Goal: Task Accomplishment & Management: Manage account settings

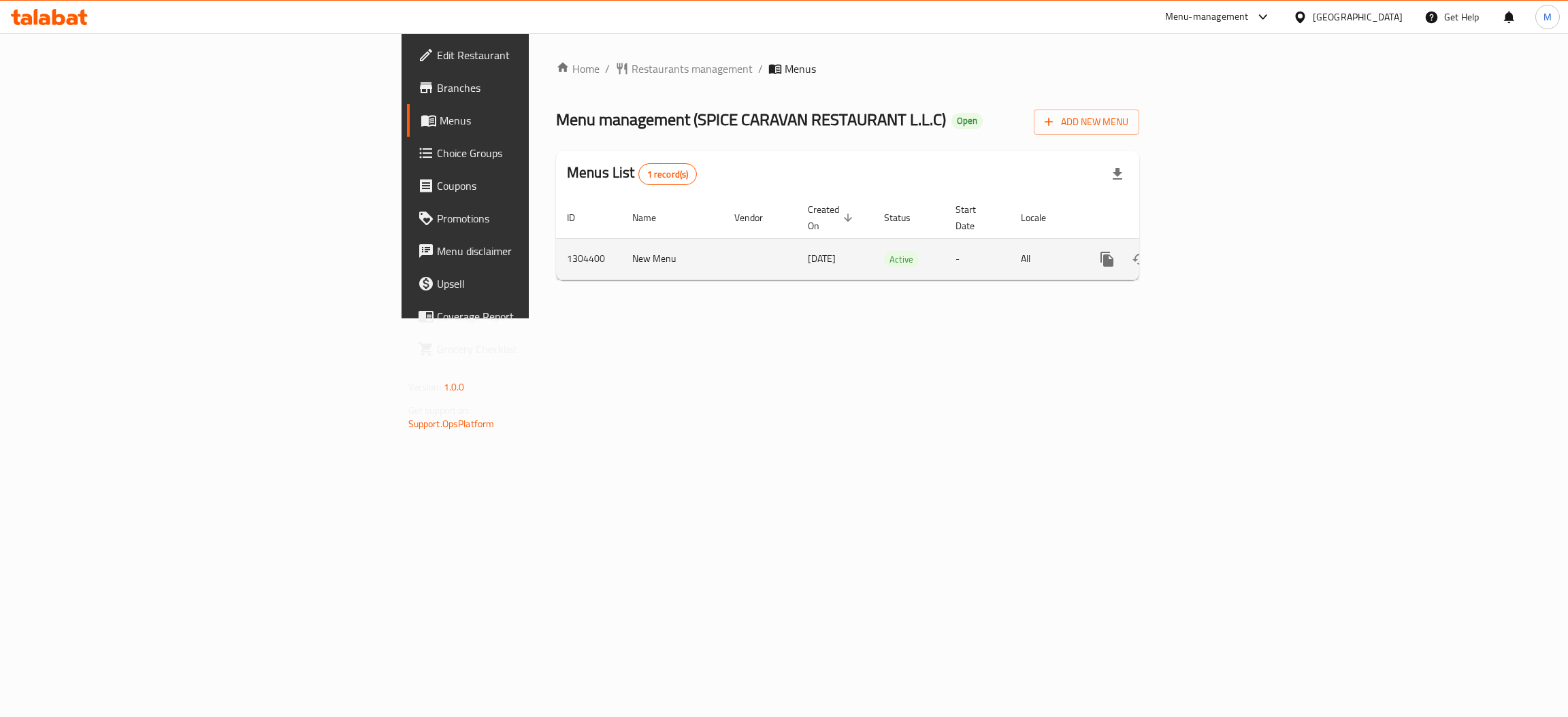
click at [1222, 253] on link "enhanced table" at bounding box center [1205, 259] width 33 height 33
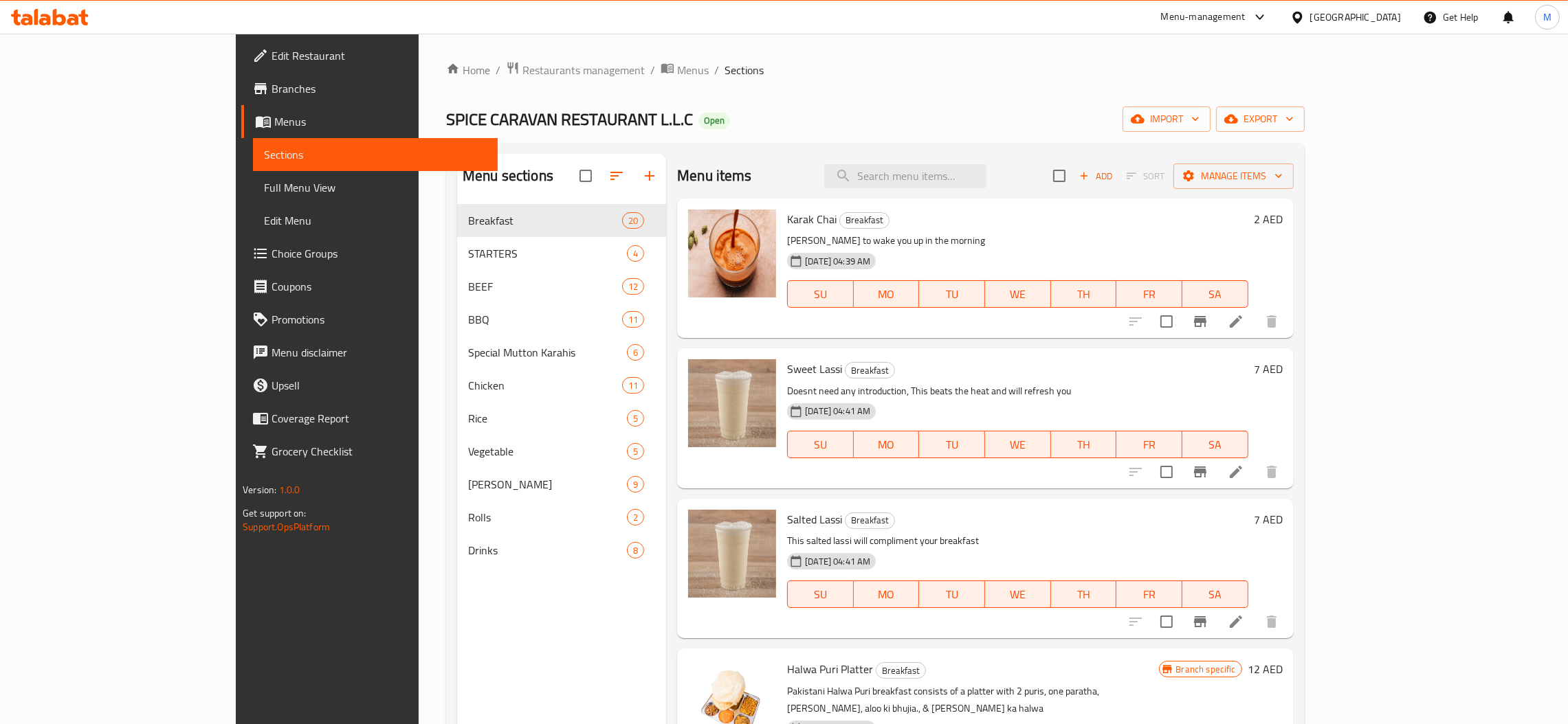
click at [966, 159] on div "Menu items Add Sort Manage items" at bounding box center [985, 176] width 617 height 45
click at [976, 168] on input "search" at bounding box center [905, 176] width 162 height 24
paste input "[PERSON_NAME]"
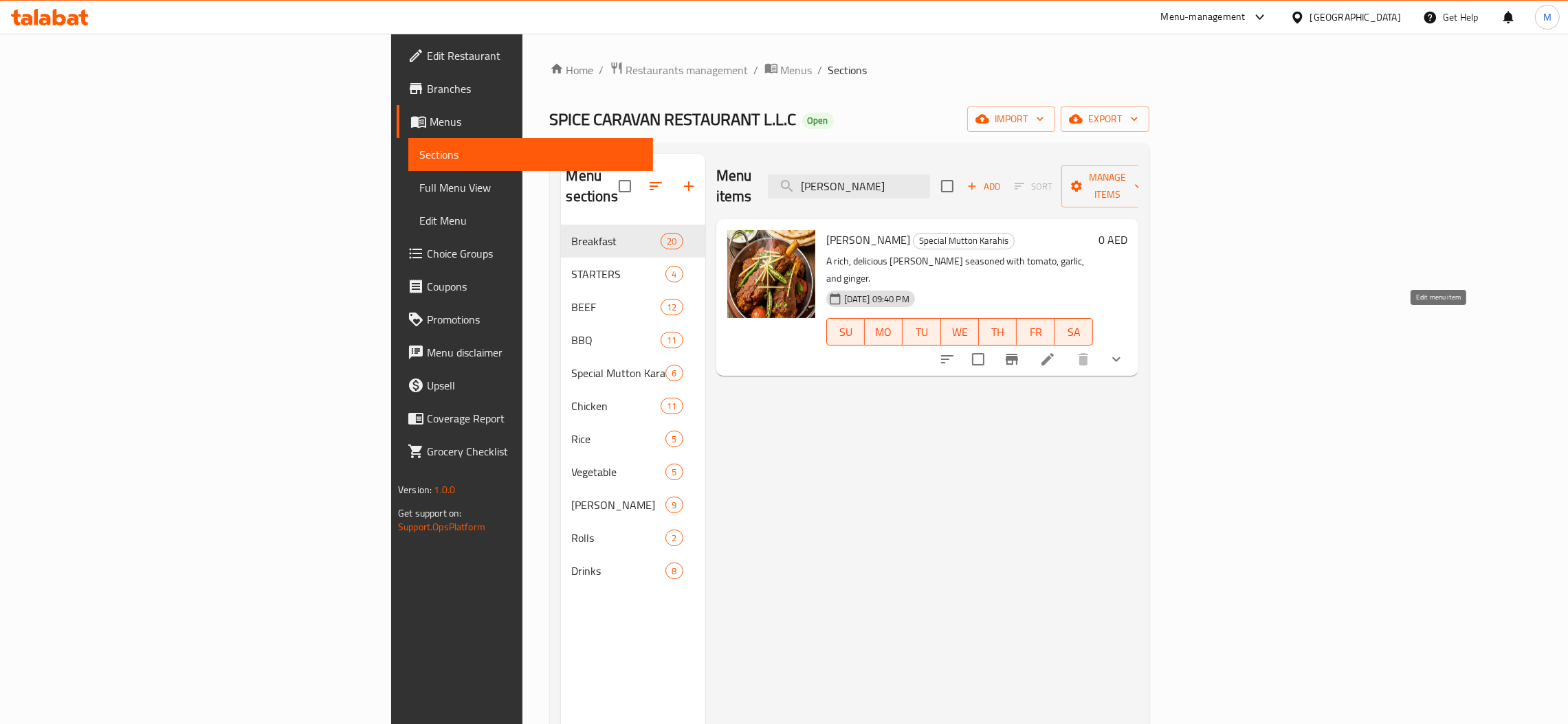
type input "[PERSON_NAME]"
click at [1056, 351] on icon at bounding box center [1048, 359] width 17 height 17
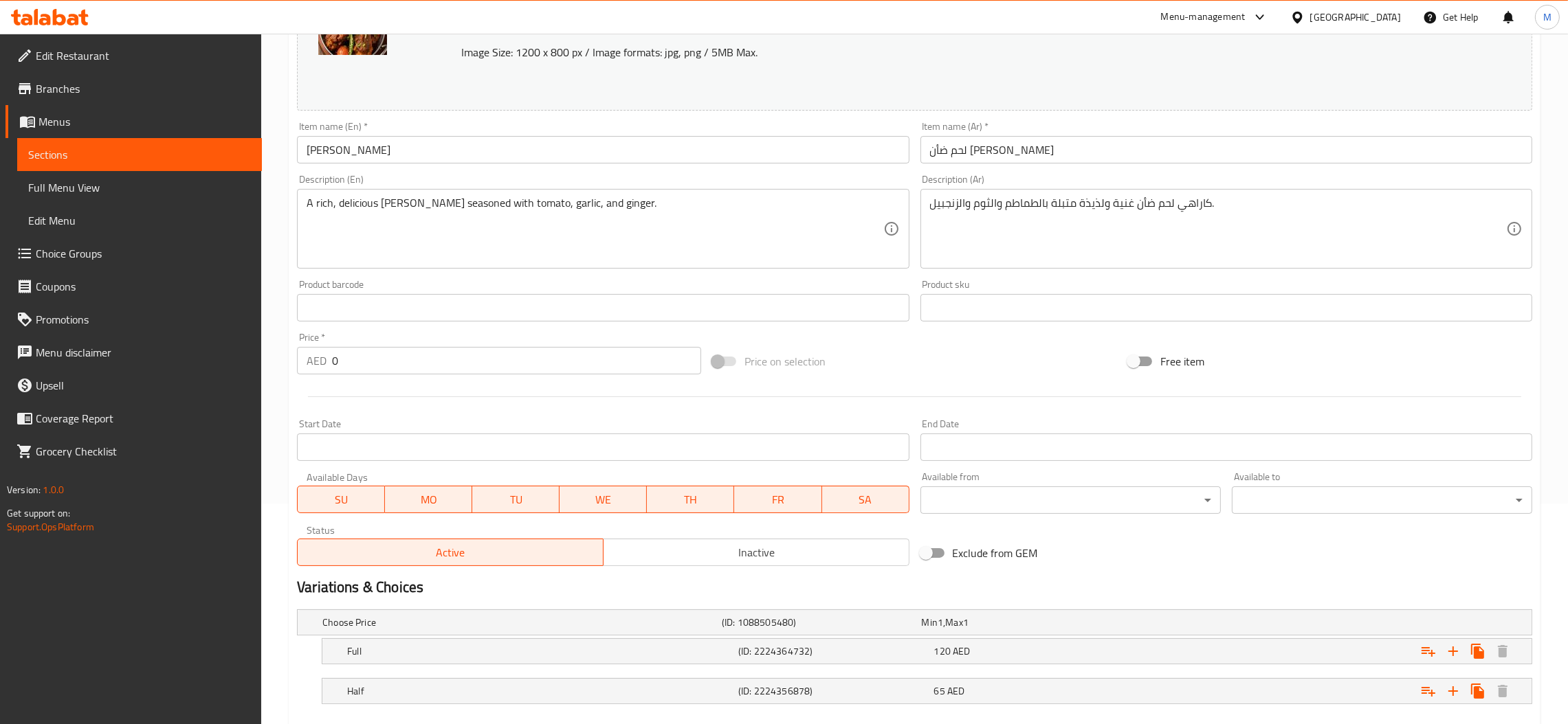
scroll to position [298, 0]
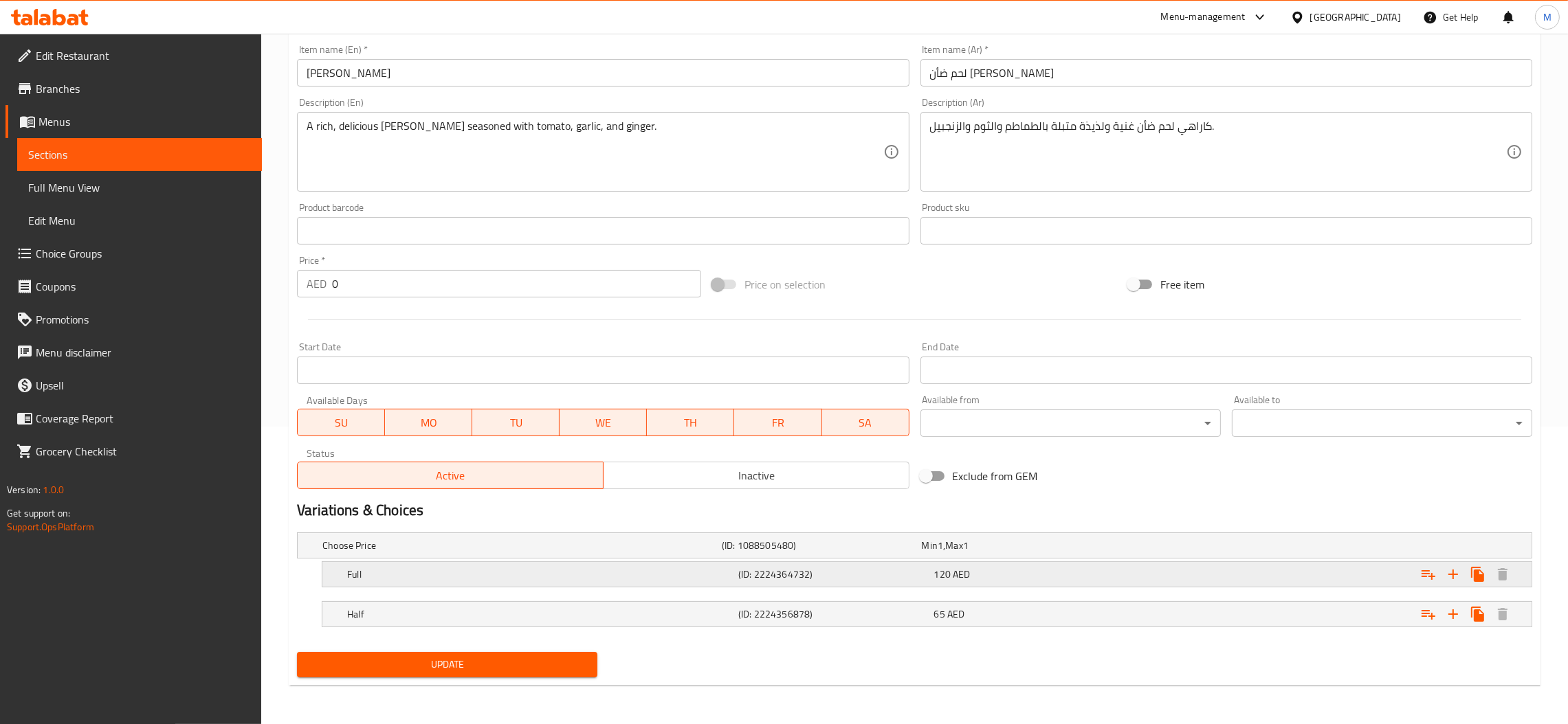
click at [703, 553] on h5 "Full" at bounding box center [519, 546] width 394 height 14
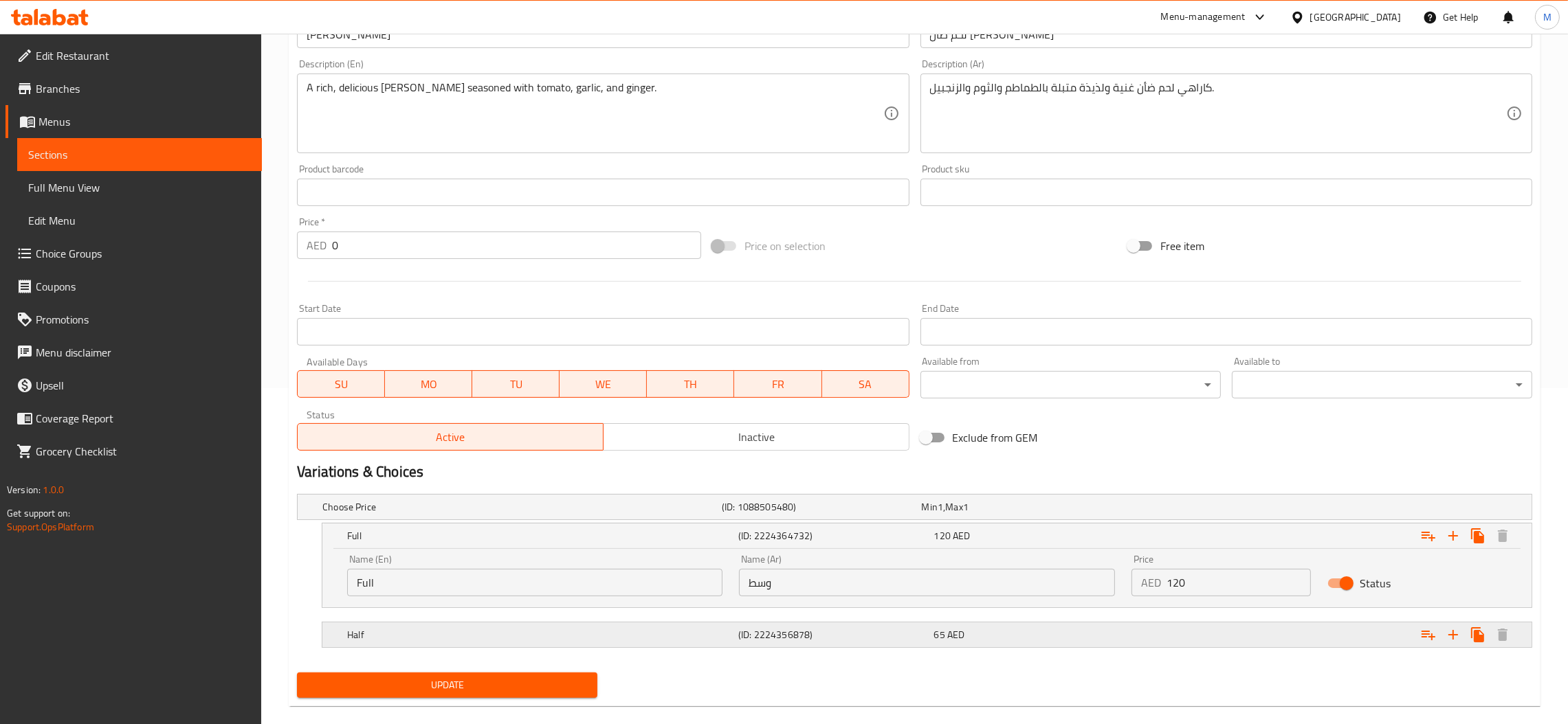
scroll to position [356, 0]
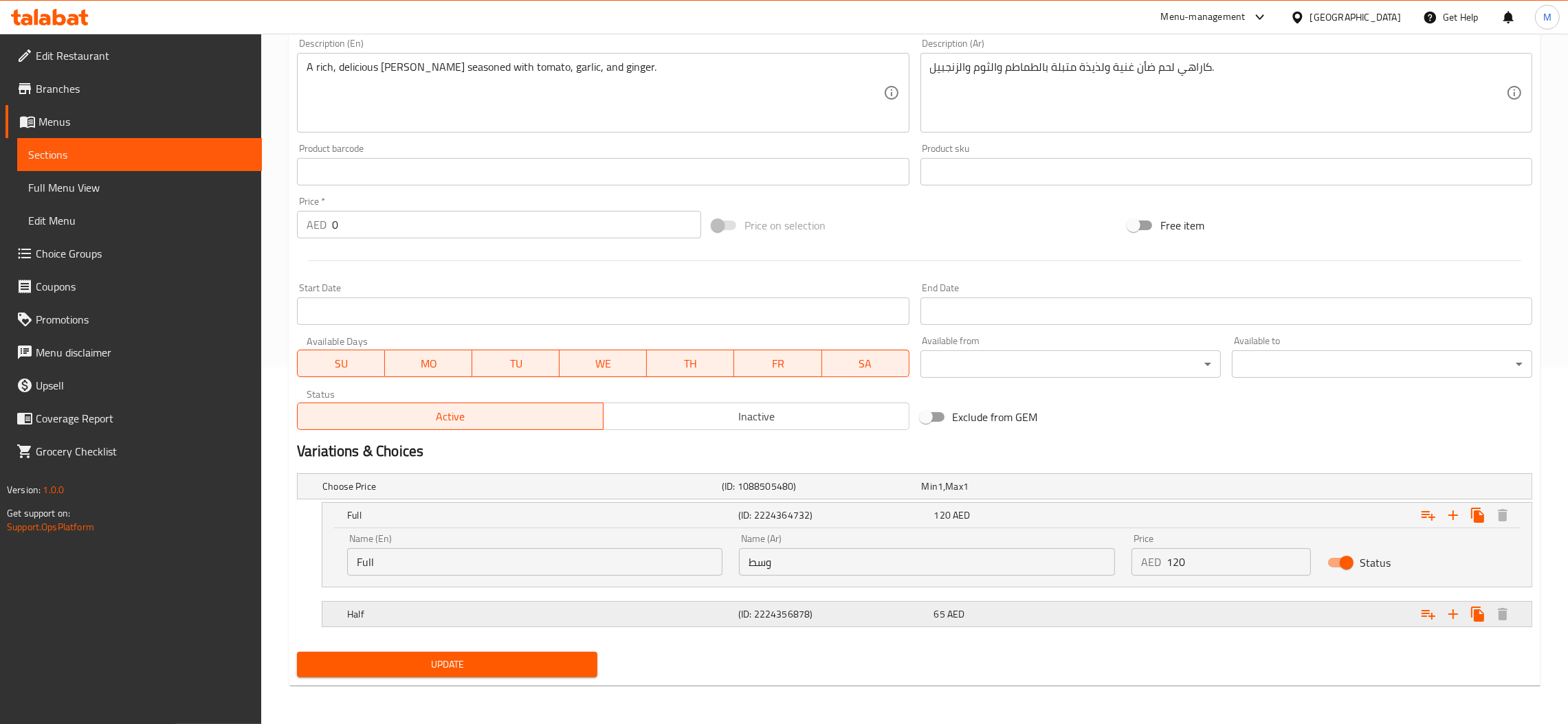
click at [760, 493] on h5 "(ID: 2224356878)" at bounding box center [818, 486] width 194 height 14
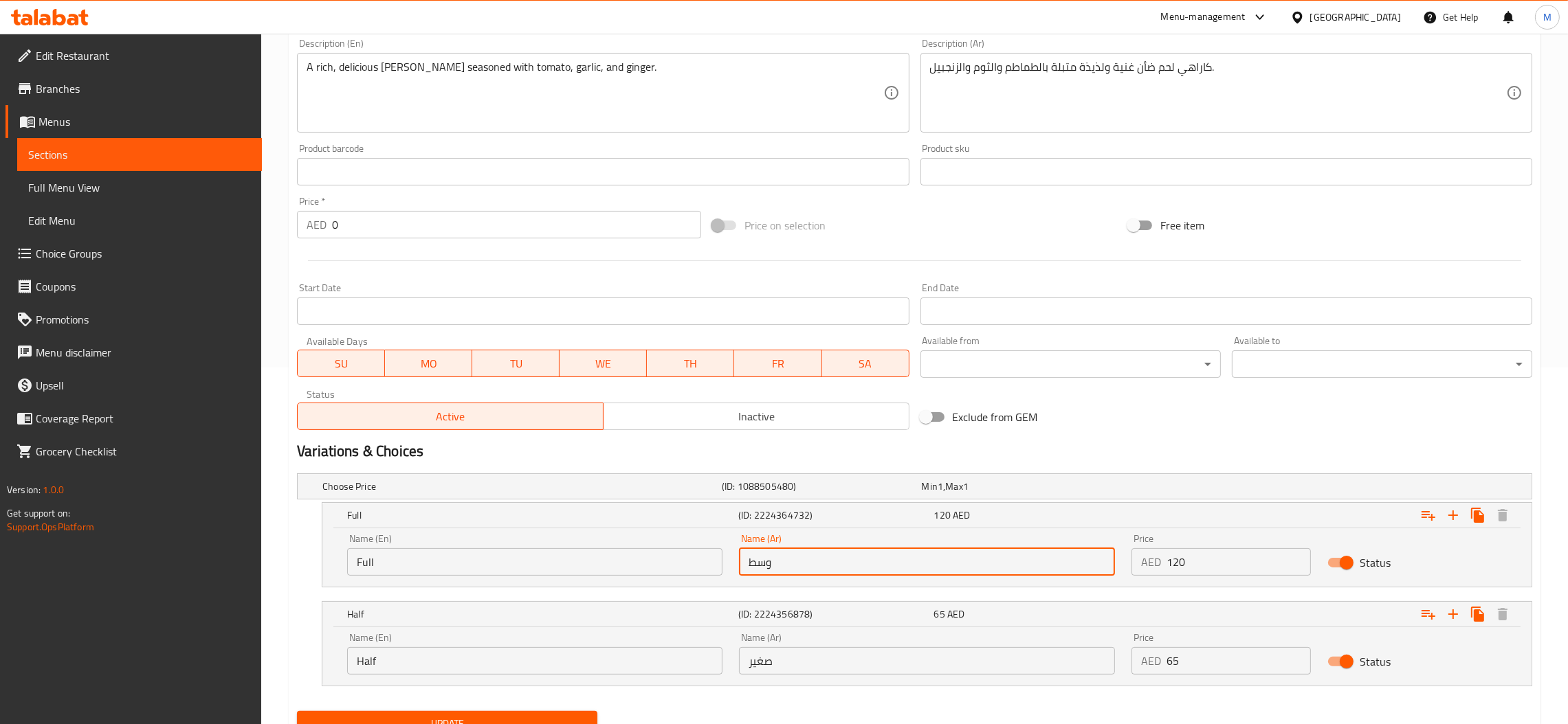
drag, startPoint x: 812, startPoint y: 569, endPoint x: 708, endPoint y: 572, distance: 104.0
click at [708, 572] on div "Name (En) Full Name (En) Name (Ar) وسط Name (Ar) Price AED 120 Price Status" at bounding box center [927, 555] width 1176 height 59
type input "كامل"
click at [816, 659] on input "صغير" at bounding box center [926, 660] width 375 height 27
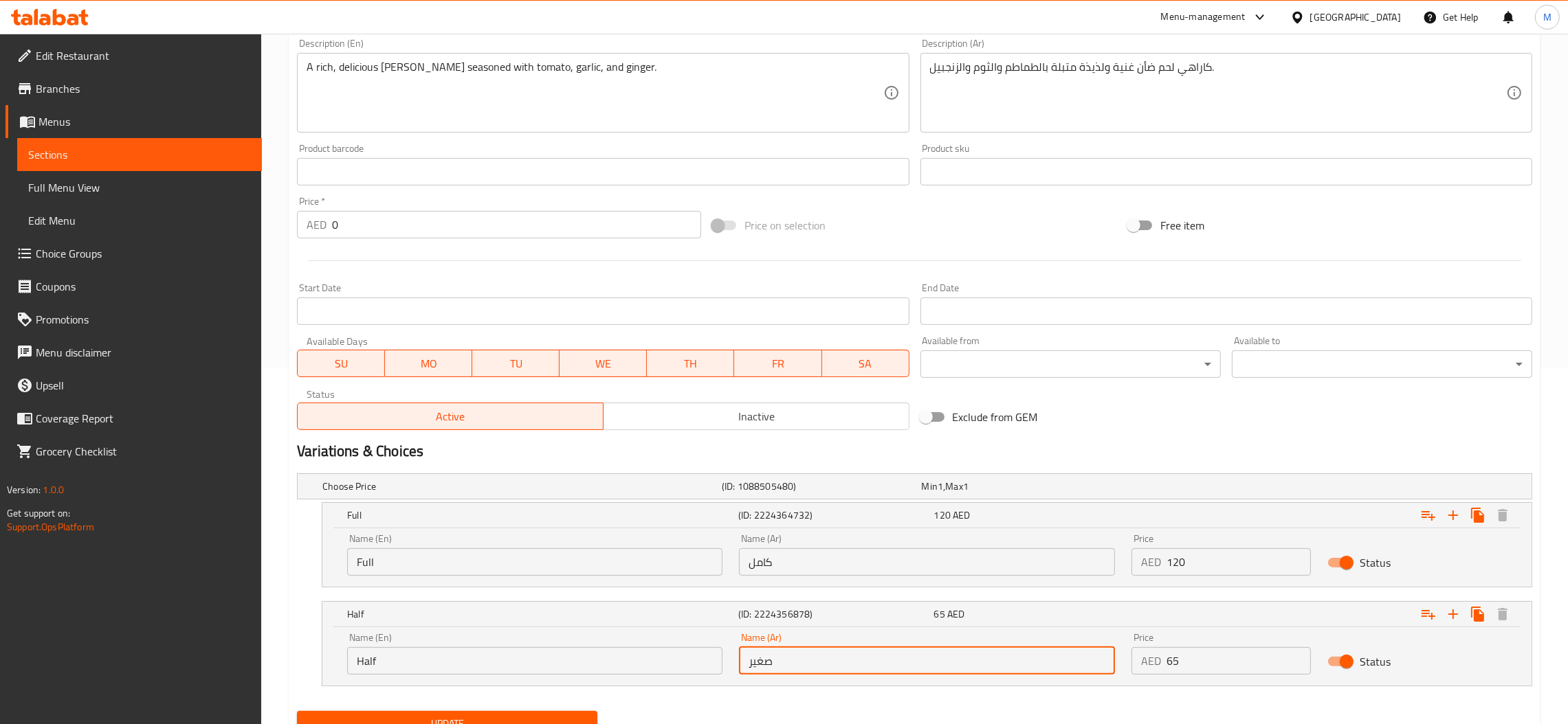
click at [816, 659] on input "صغير" at bounding box center [926, 660] width 375 height 27
type input "نصف"
click at [473, 558] on input "Full" at bounding box center [535, 562] width 375 height 27
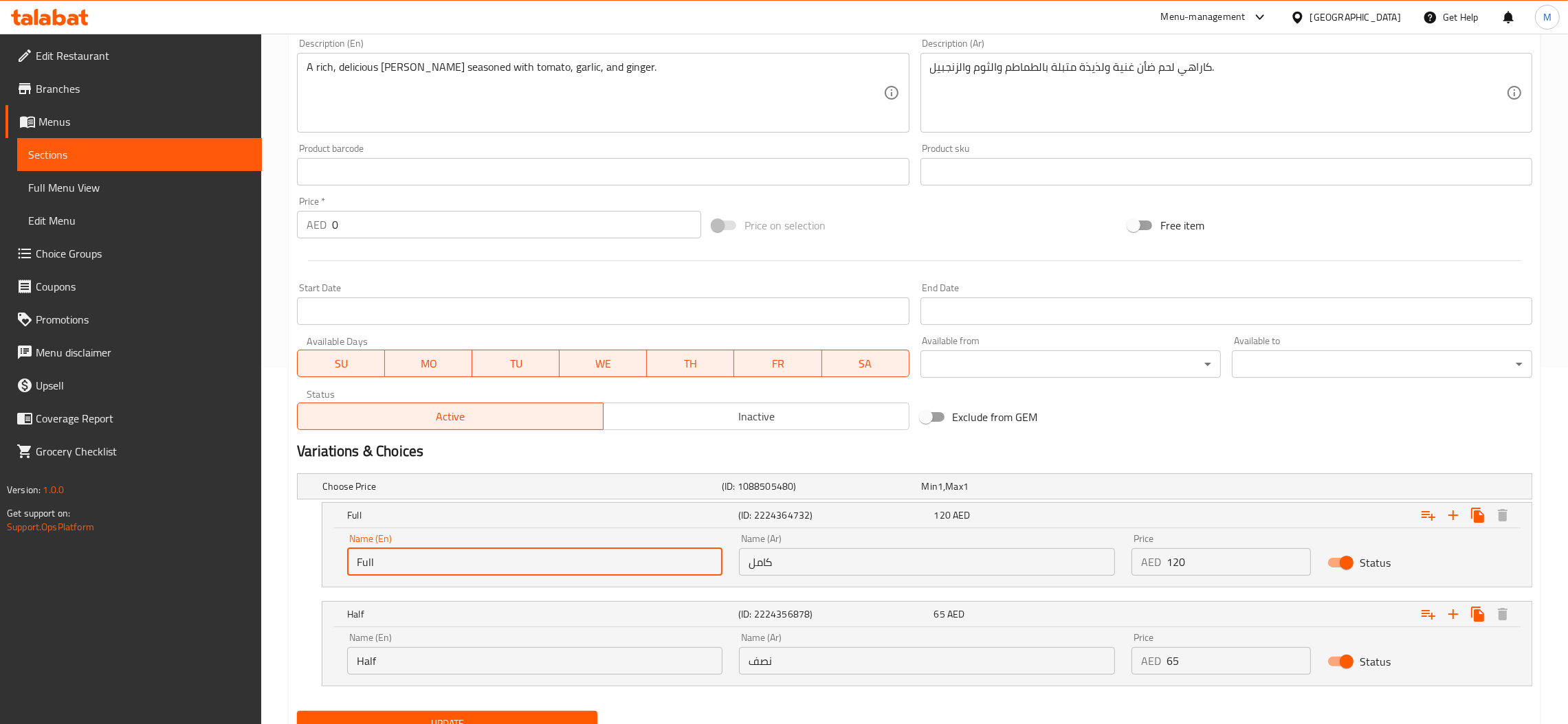
click at [303, 550] on div "Full (ID: 2224364732) 120 AED Name (En) Full Name (En) Name (Ar) كامل Name (Ar)…" at bounding box center [914, 545] width 1235 height 85
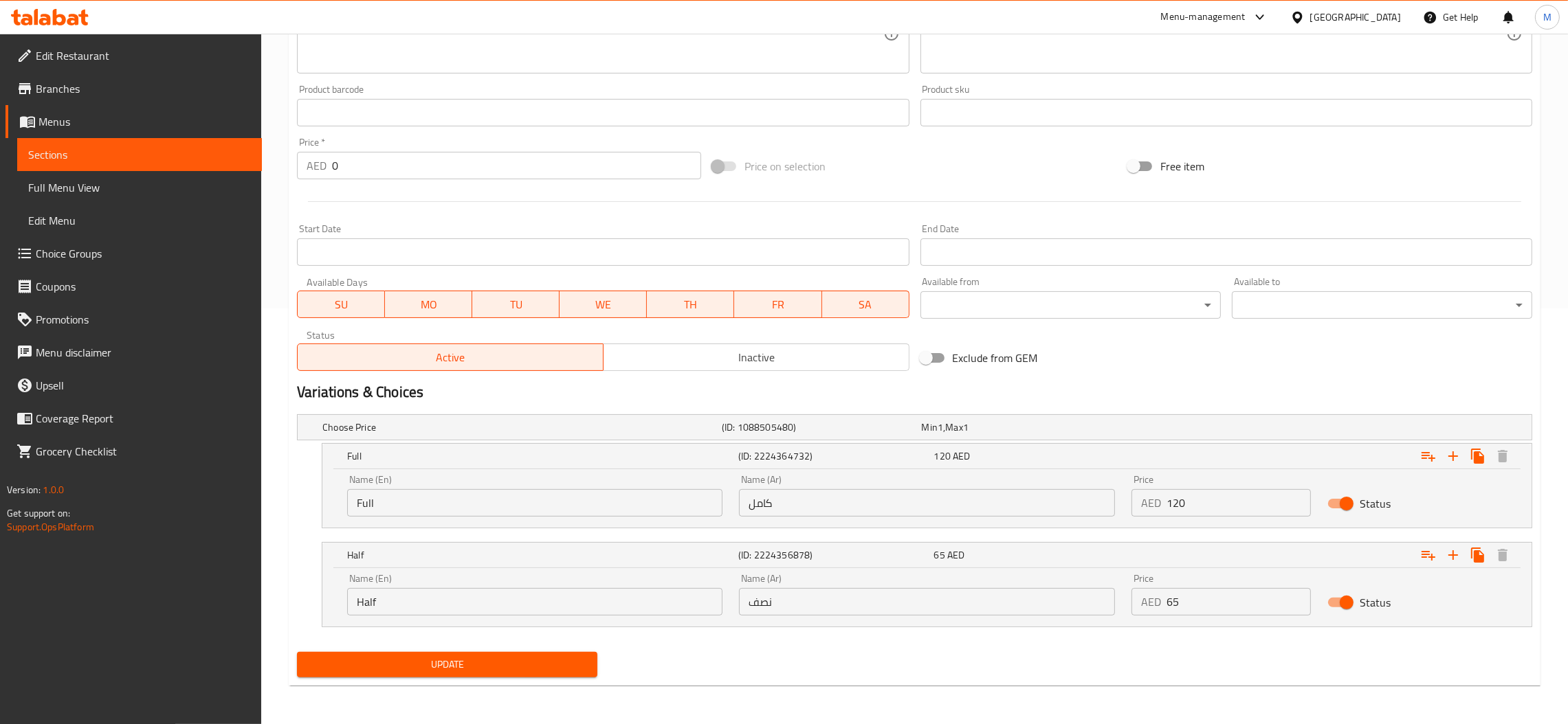
click at [527, 668] on span "Update" at bounding box center [447, 665] width 278 height 17
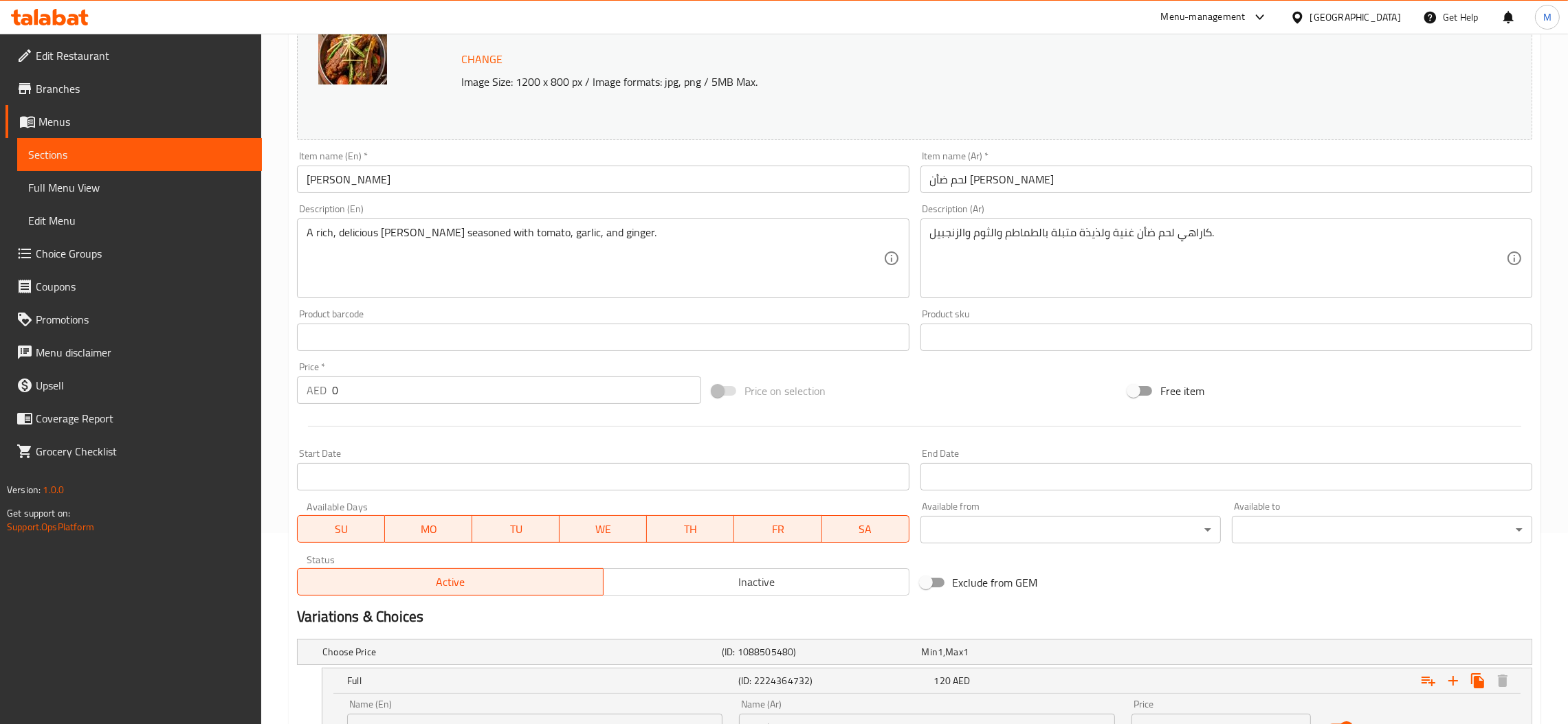
scroll to position [0, 0]
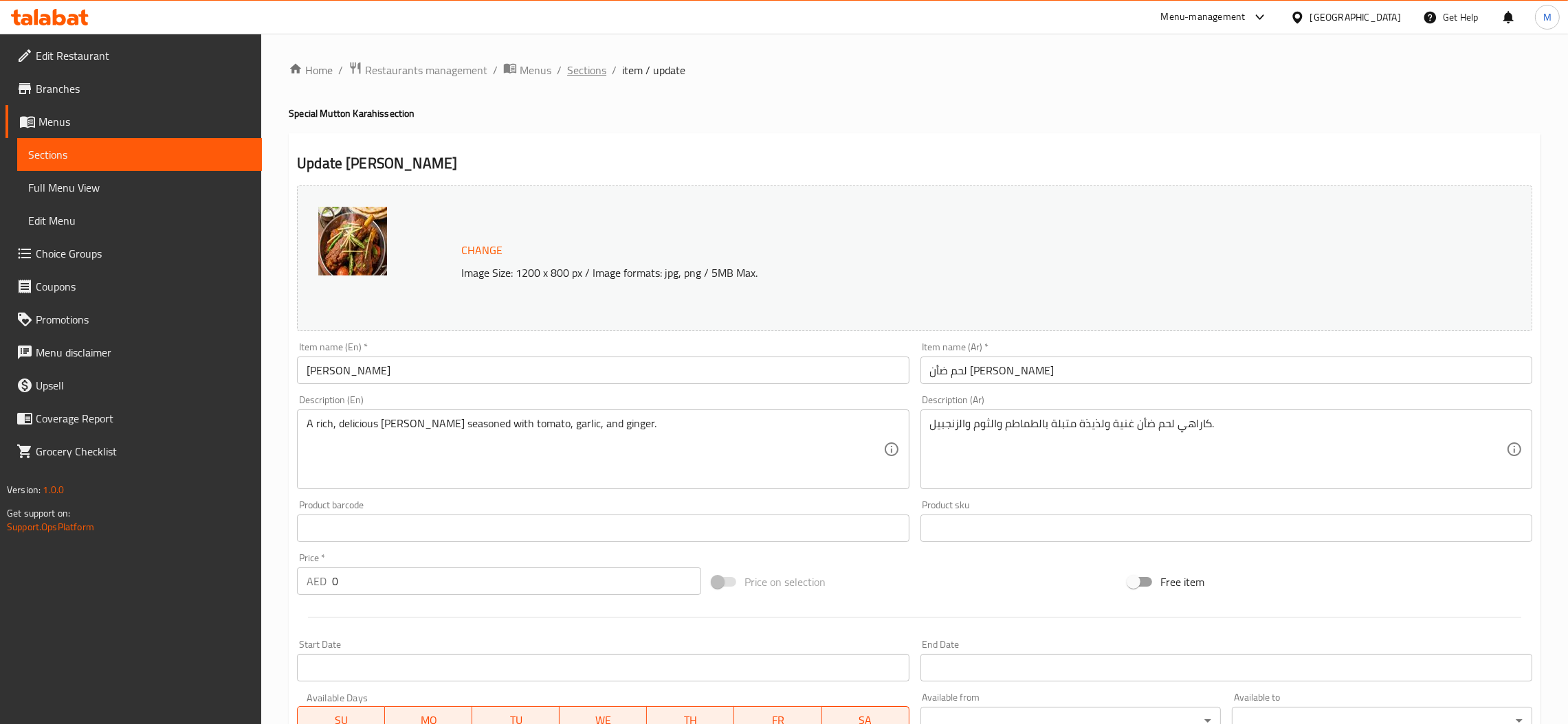
click at [584, 76] on span "Sections" at bounding box center [587, 70] width 39 height 17
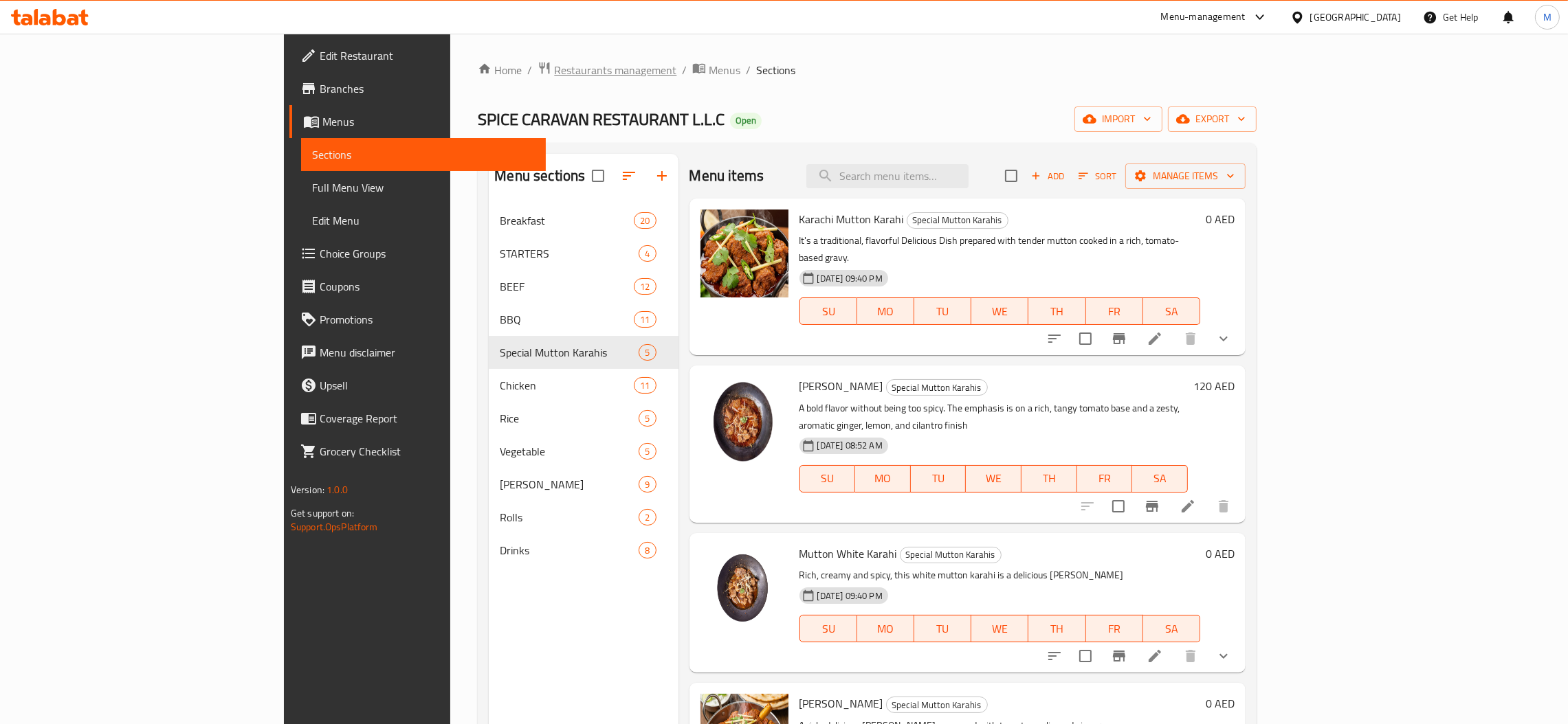
click at [554, 73] on span "Restaurants management" at bounding box center [614, 70] width 122 height 17
